Goal: Transaction & Acquisition: Purchase product/service

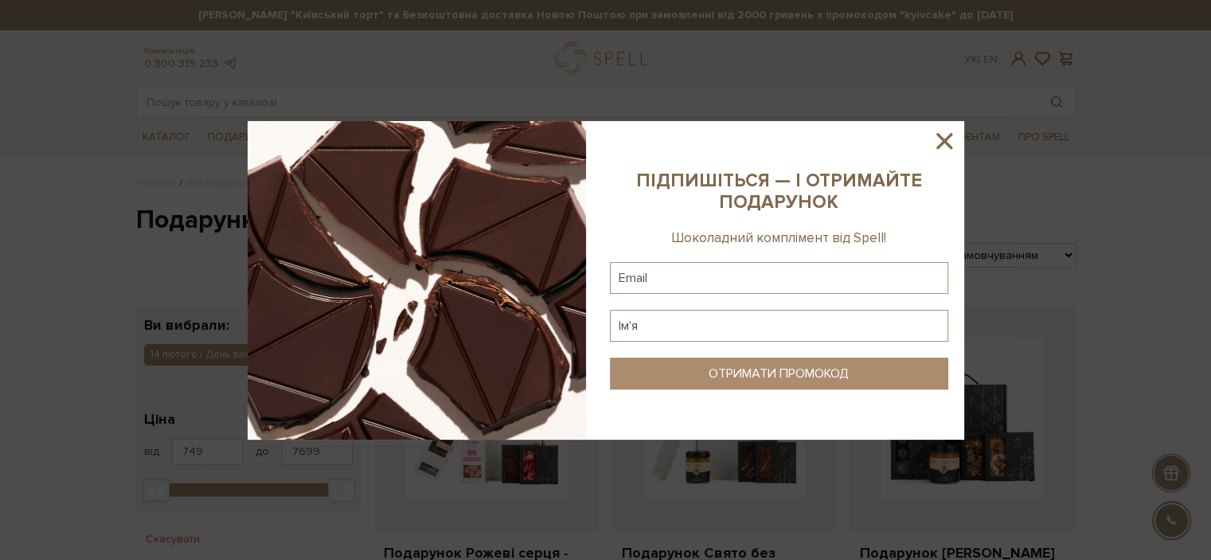
click at [940, 145] on icon at bounding box center [944, 141] width 16 height 16
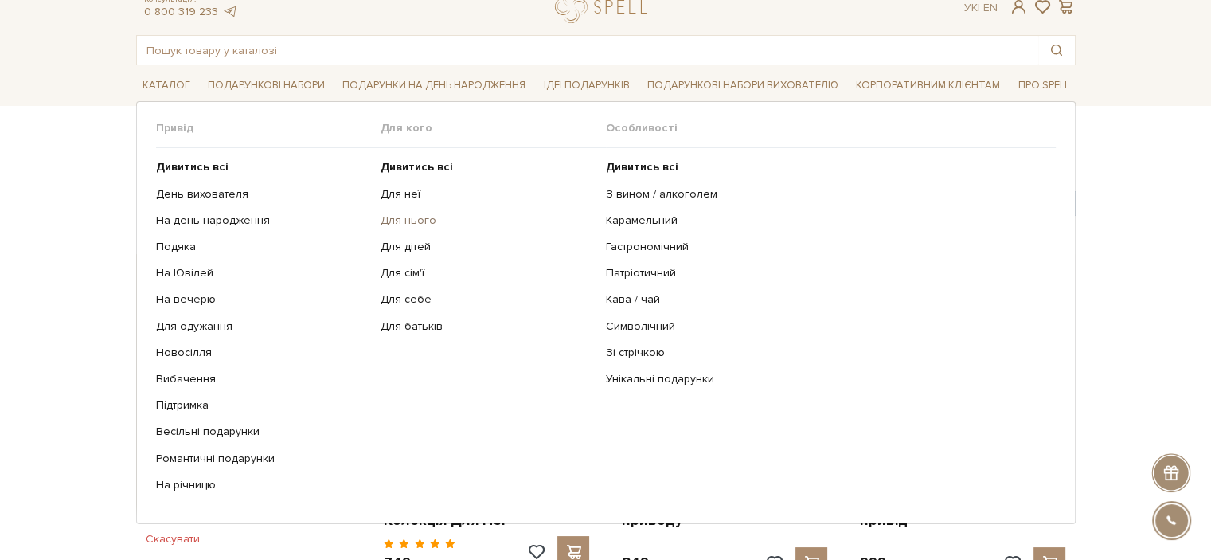
scroll to position [80, 0]
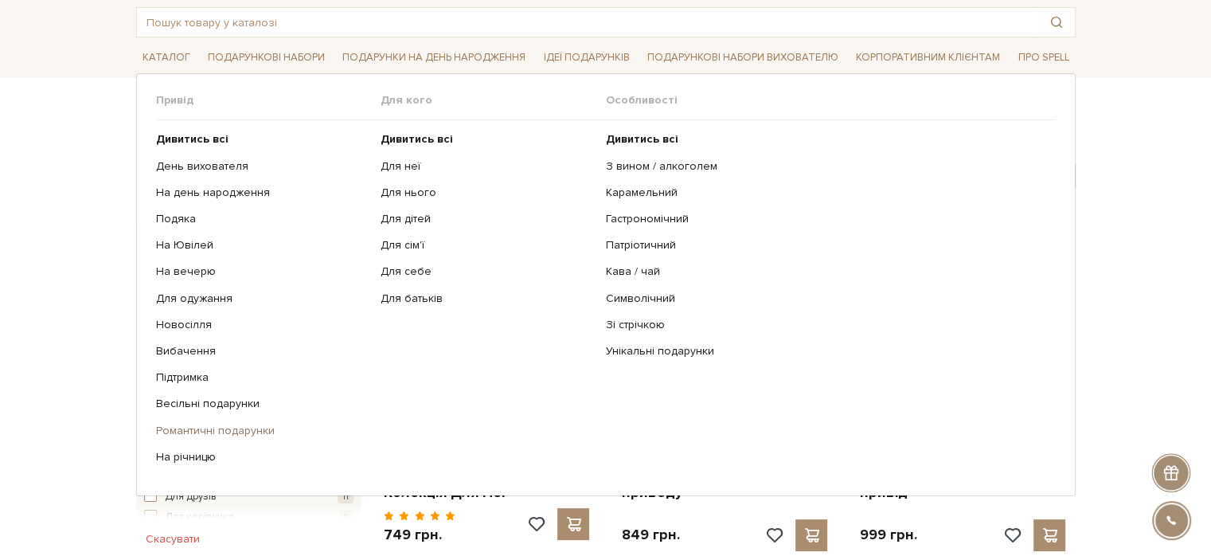
click at [203, 432] on link "Романтичні подарунки" at bounding box center [262, 431] width 213 height 14
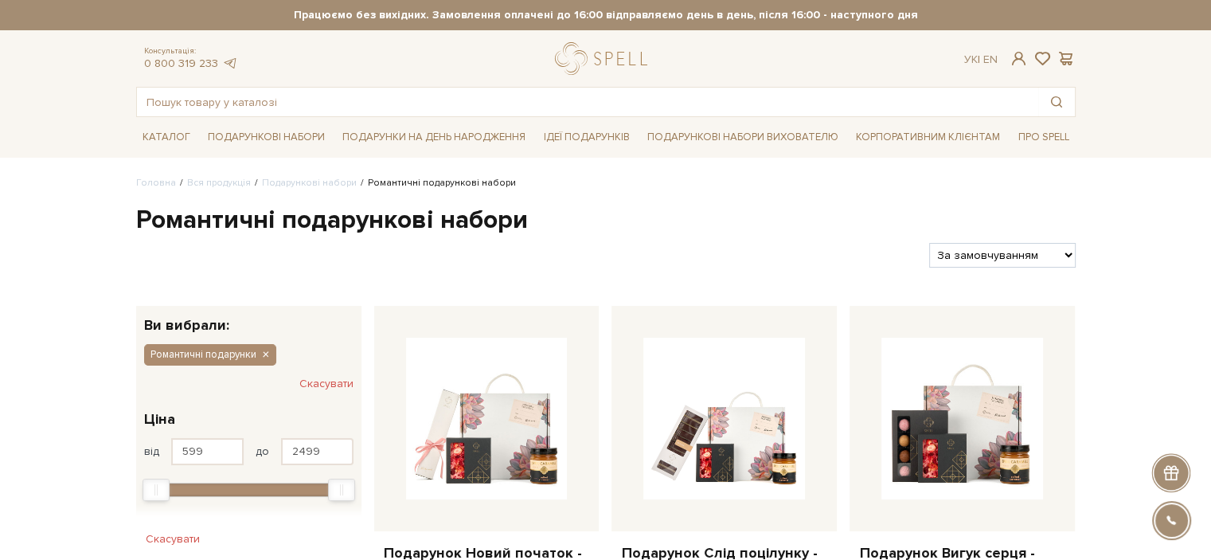
click at [368, 229] on h1 "Романтичні подарункові набори" at bounding box center [606, 220] width 940 height 33
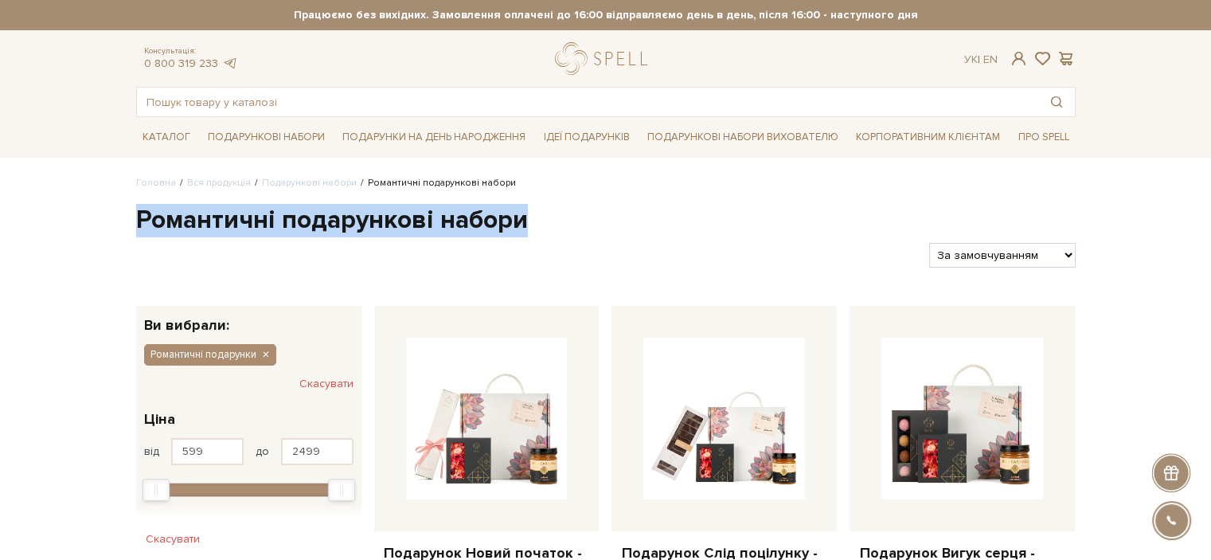
click at [369, 228] on h1 "Романтичні подарункові набори" at bounding box center [606, 220] width 940 height 33
copy div "Романтичні подарункові набори"
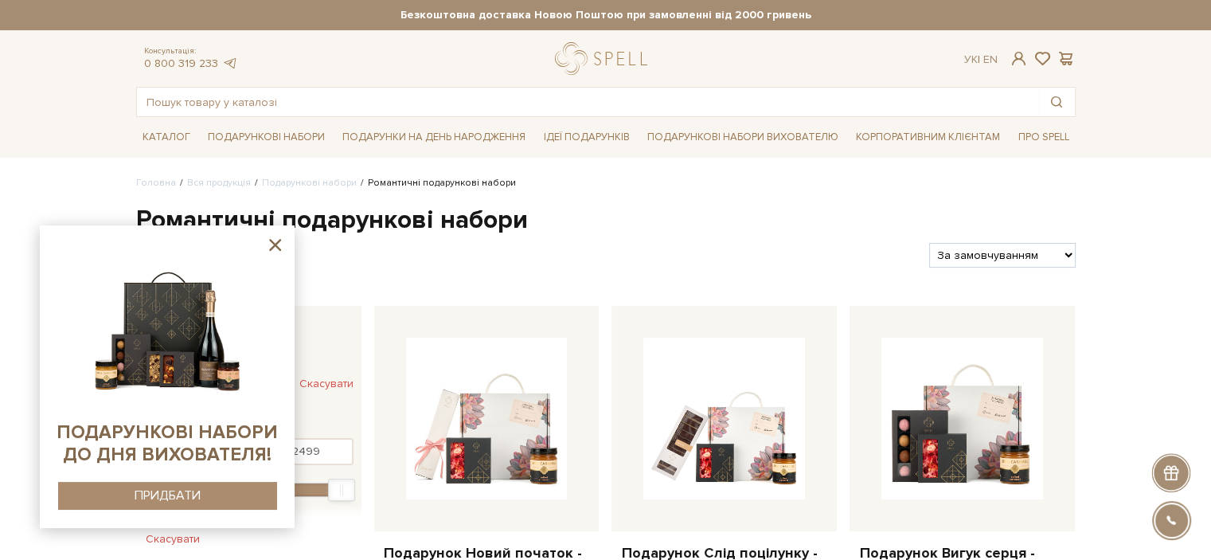
click at [277, 247] on icon at bounding box center [275, 245] width 12 height 12
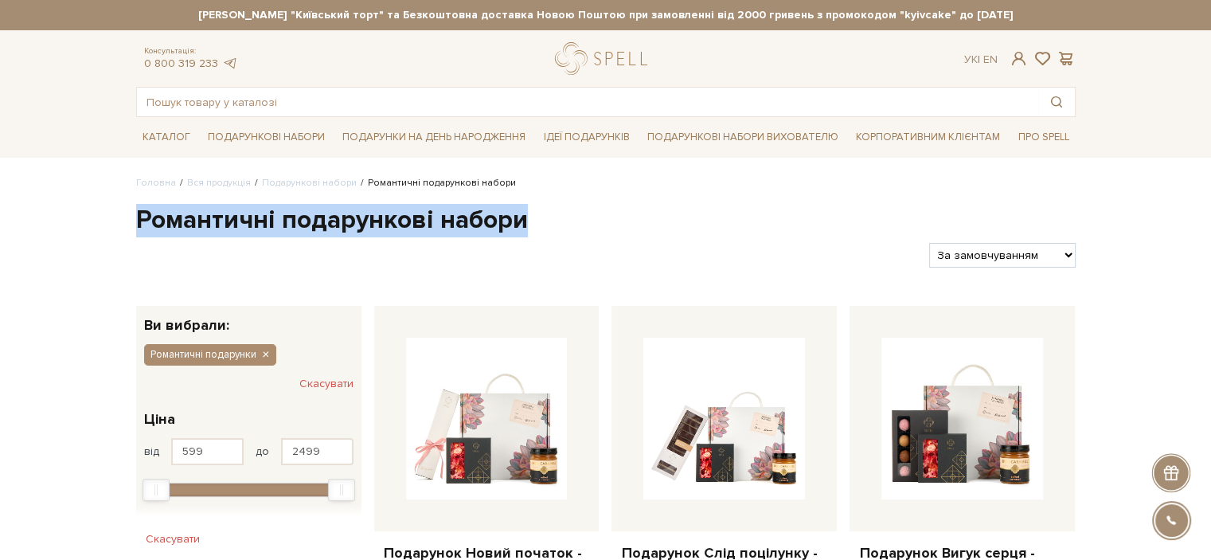
drag, startPoint x: 139, startPoint y: 219, endPoint x: 526, endPoint y: 221, distance: 387.8
click at [526, 221] on h1 "Романтичні подарункові набори" at bounding box center [606, 220] width 940 height 33
copy h1 "Романтичні подарункові набори"
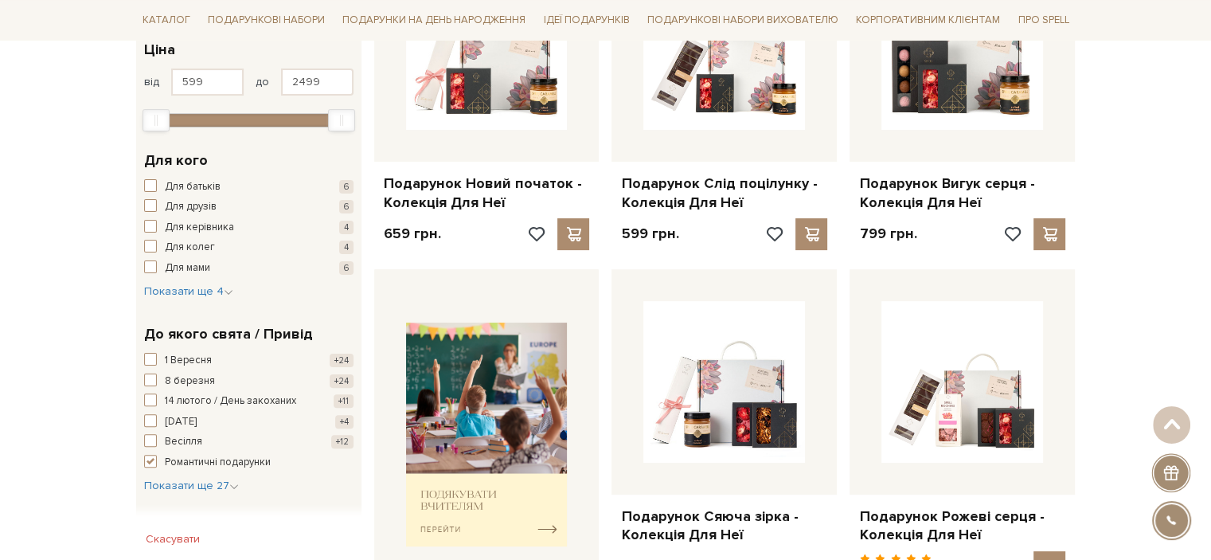
scroll to position [398, 0]
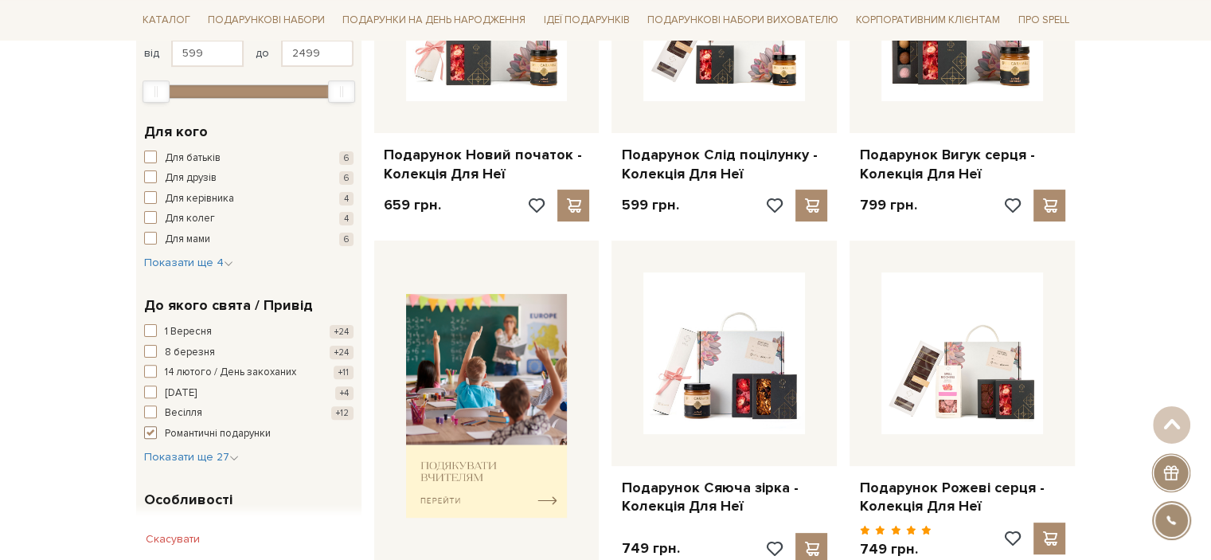
drag, startPoint x: 287, startPoint y: 432, endPoint x: 206, endPoint y: 437, distance: 80.6
click at [206, 437] on button "Романтичні подарунки +11" at bounding box center [248, 434] width 209 height 16
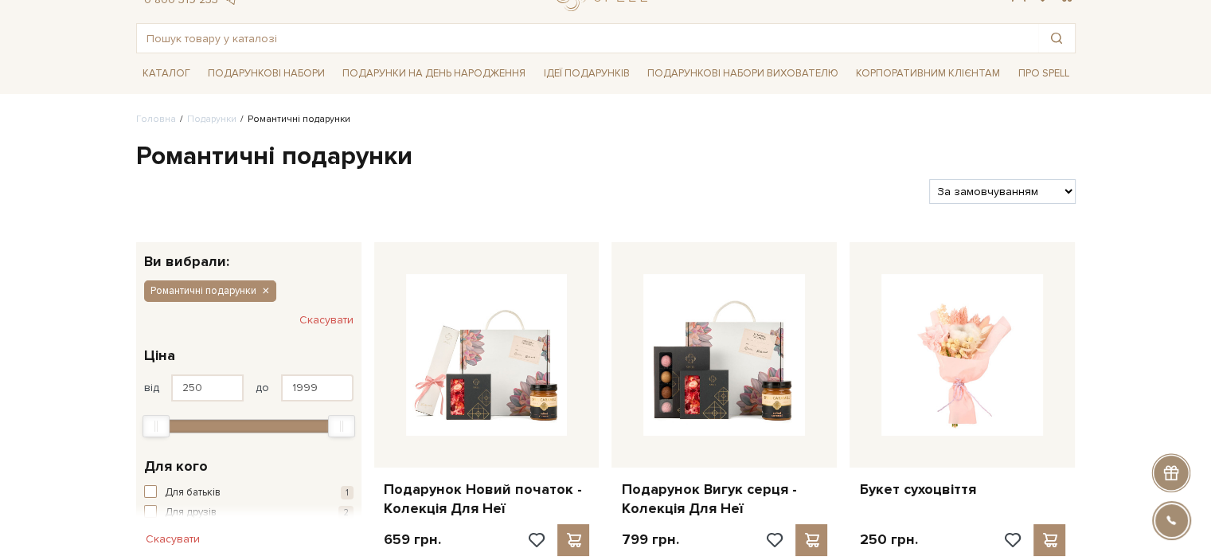
scroll to position [159, 0]
